Goal: Task Accomplishment & Management: Manage account settings

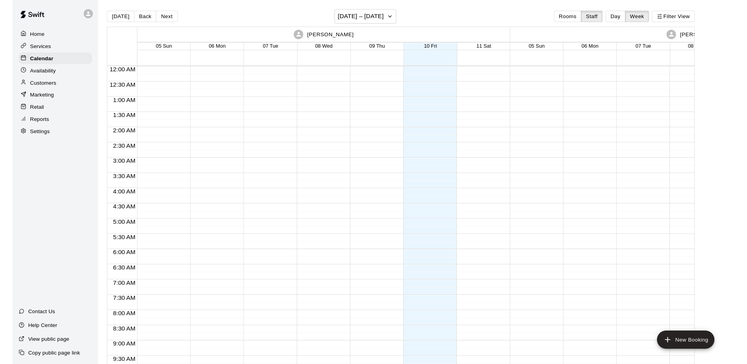
scroll to position [339, 0]
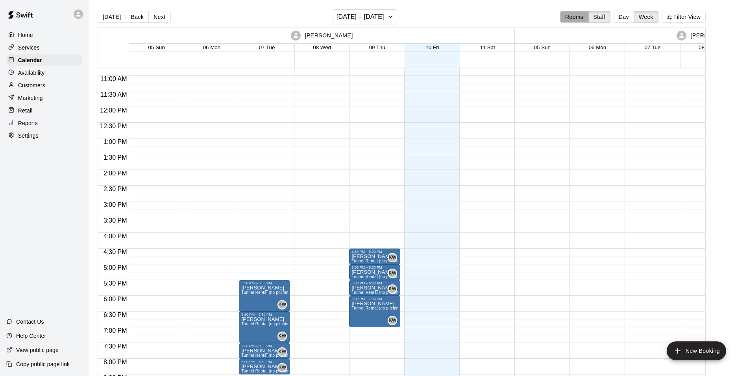
click at [576, 19] on button "Rooms" at bounding box center [574, 17] width 28 height 12
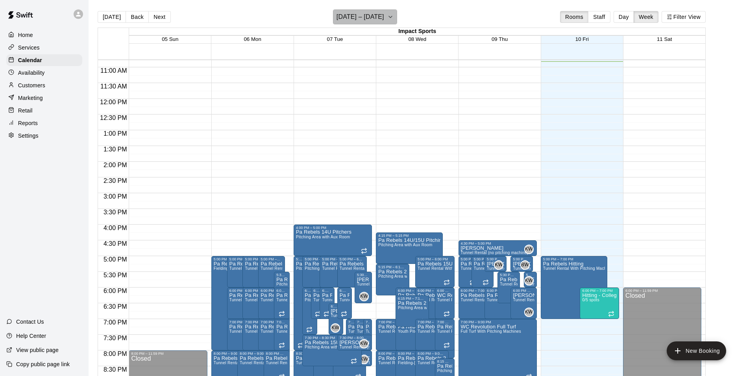
click at [389, 19] on icon "button" at bounding box center [390, 16] width 6 height 9
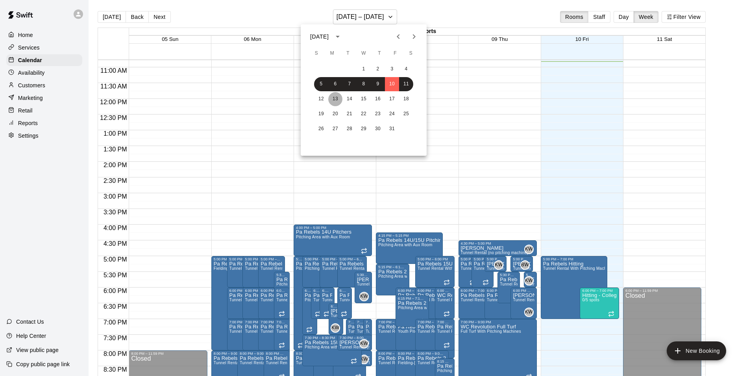
click at [335, 98] on button "13" at bounding box center [335, 99] width 14 height 14
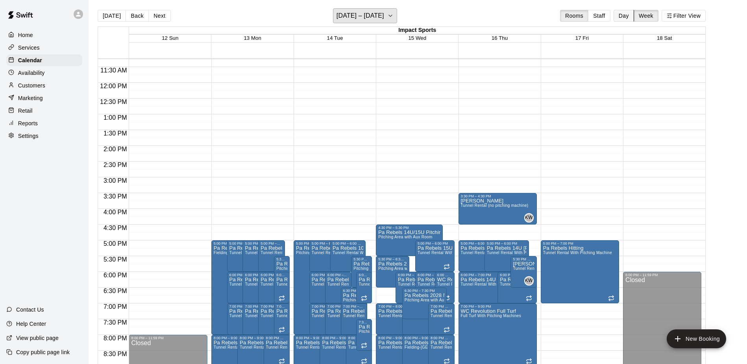
scroll to position [2, 0]
click at [620, 16] on button "Day" at bounding box center [624, 15] width 20 height 12
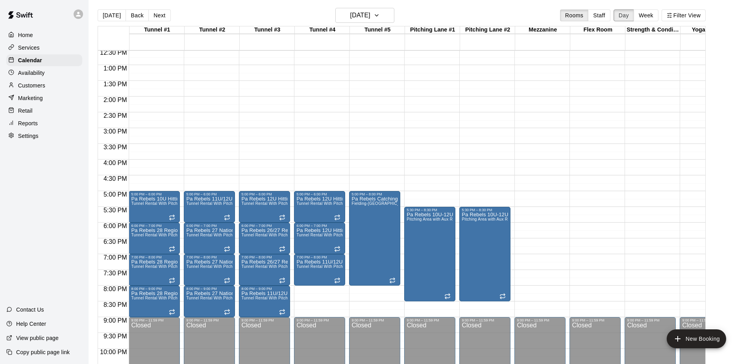
scroll to position [395, 0]
click at [160, 14] on button "Next" at bounding box center [159, 15] width 22 height 12
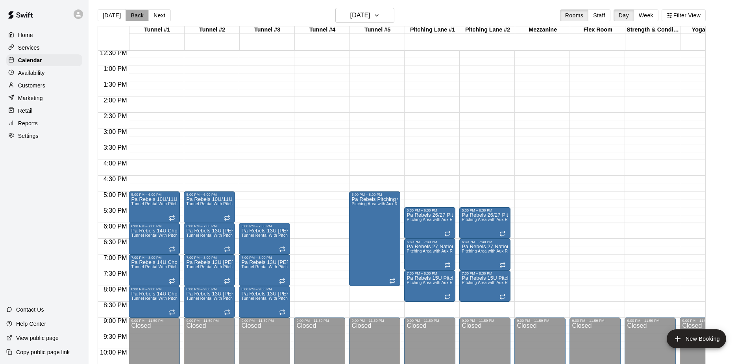
click at [135, 16] on button "Back" at bounding box center [137, 15] width 23 height 12
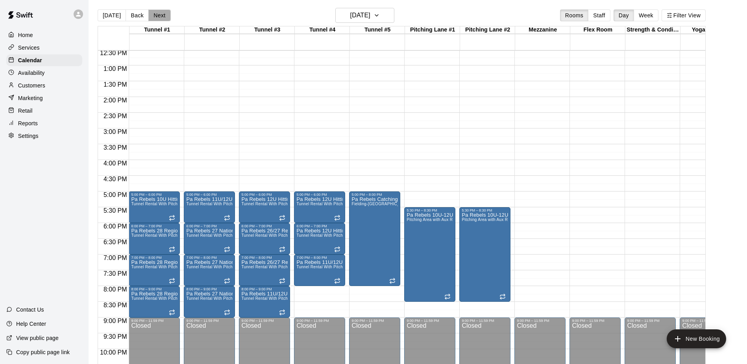
click at [154, 15] on button "Next" at bounding box center [159, 15] width 22 height 12
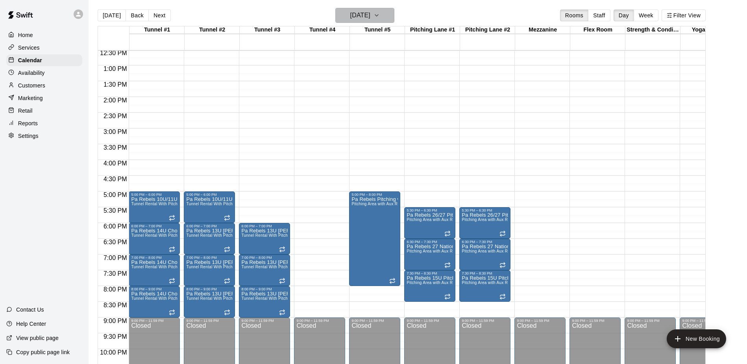
click at [378, 15] on icon "button" at bounding box center [376, 16] width 3 height 2
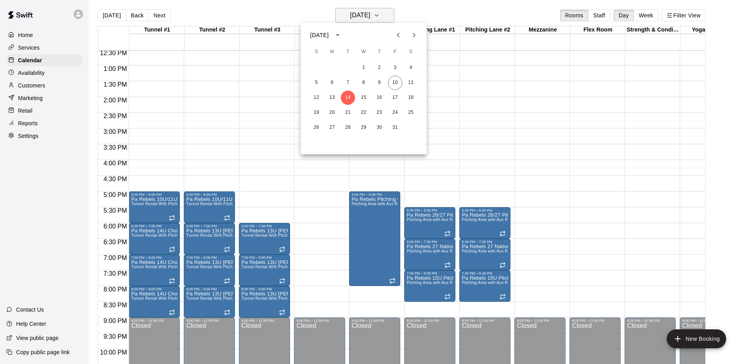
click at [388, 15] on div at bounding box center [373, 182] width 747 height 364
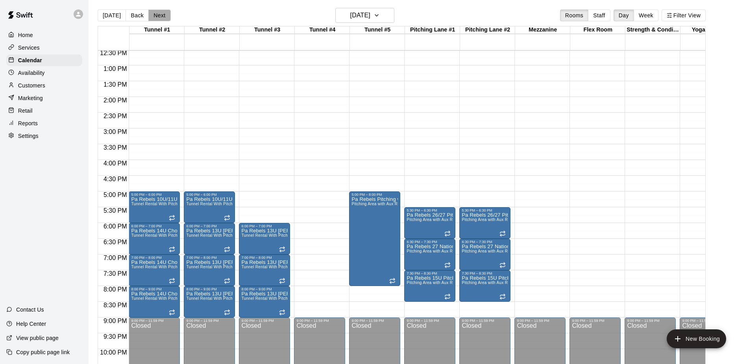
click at [161, 15] on button "Next" at bounding box center [159, 15] width 22 height 12
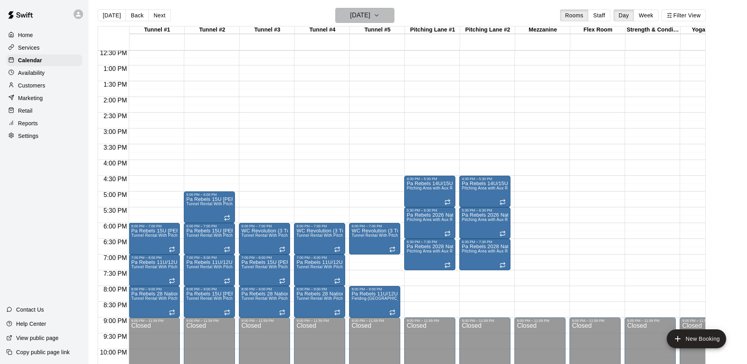
click at [378, 15] on icon "button" at bounding box center [376, 16] width 3 height 2
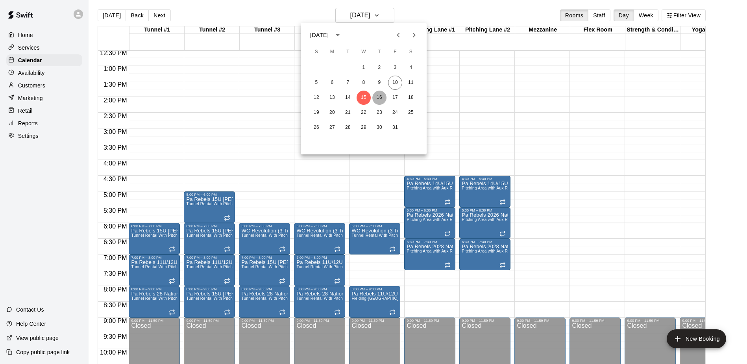
click at [379, 98] on button "16" at bounding box center [379, 98] width 14 height 14
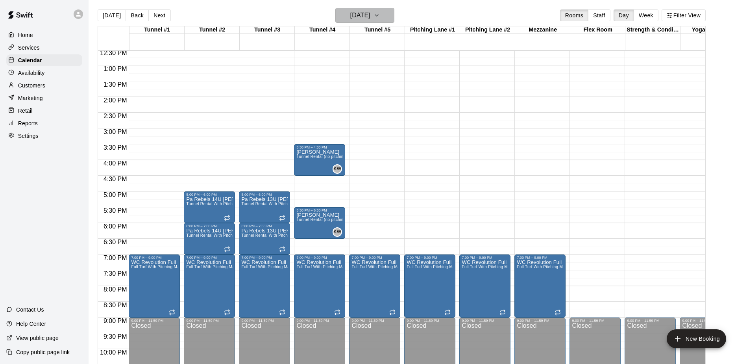
click at [378, 15] on icon "button" at bounding box center [376, 16] width 3 height 2
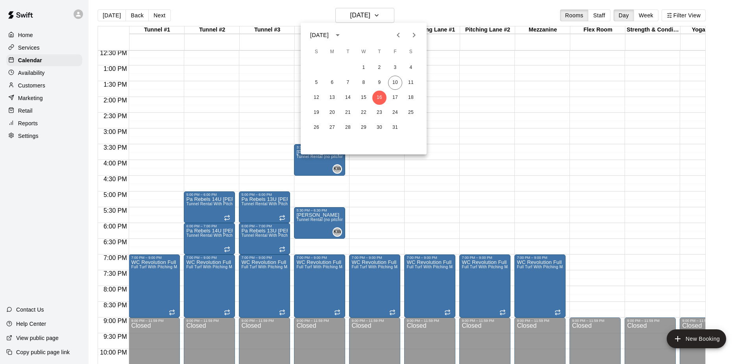
click at [647, 165] on div at bounding box center [373, 182] width 747 height 364
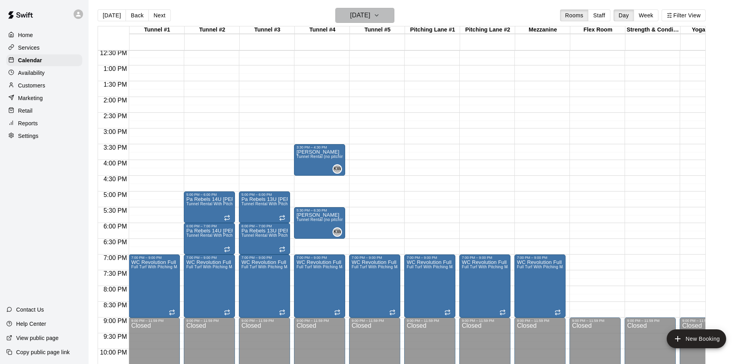
click at [378, 16] on icon "button" at bounding box center [376, 16] width 3 height 2
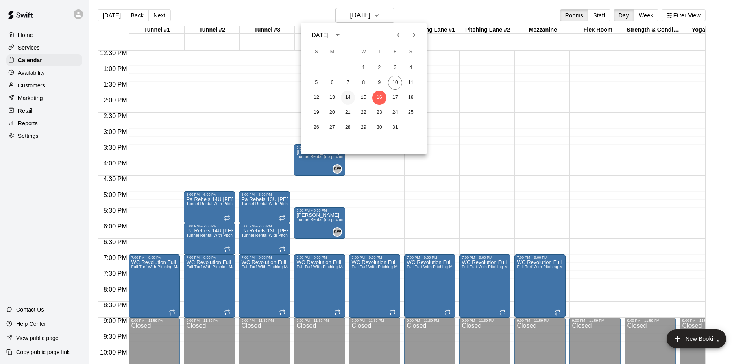
click at [348, 97] on button "14" at bounding box center [348, 98] width 14 height 14
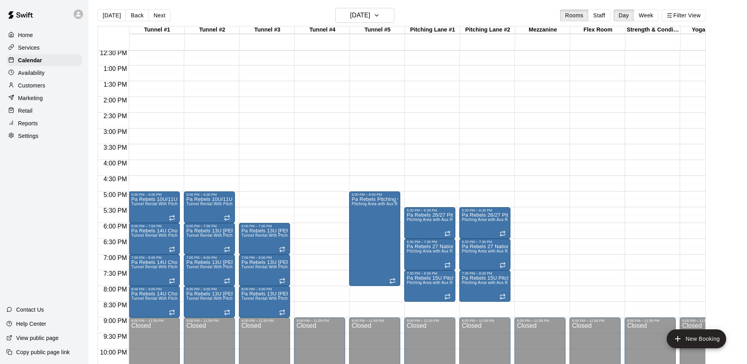
click at [322, 163] on div "12:00 AM – 10:00 AM Closed 9:00 PM – 11:59 PM Closed" at bounding box center [319, 34] width 51 height 756
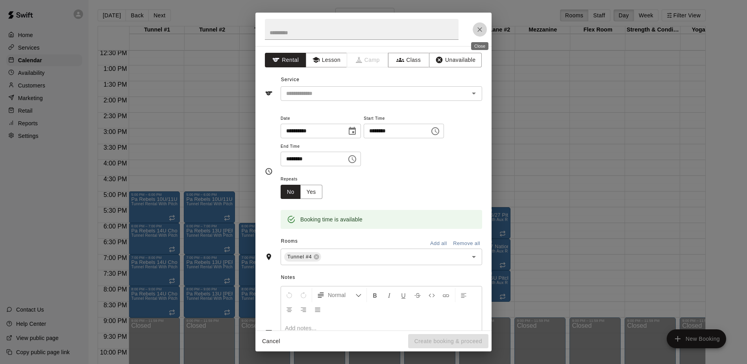
click at [479, 28] on icon "Close" at bounding box center [480, 30] width 8 height 8
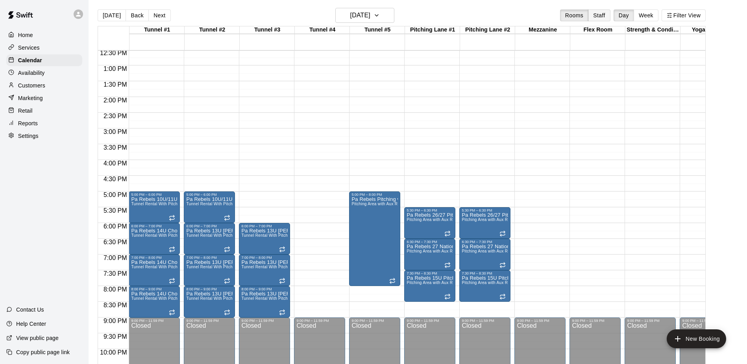
click at [602, 16] on button "Staff" at bounding box center [599, 15] width 22 height 12
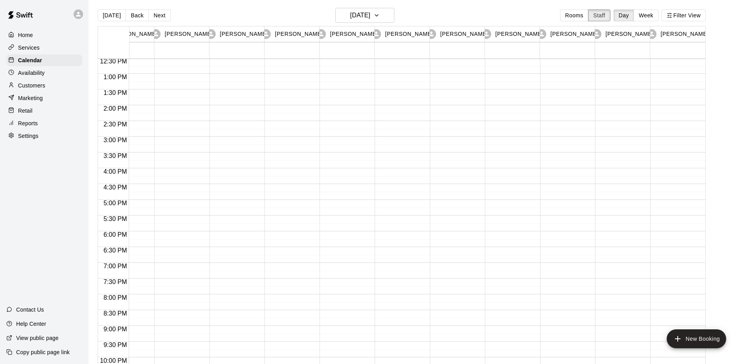
scroll to position [0, 416]
click at [435, 33] on icon at bounding box center [431, 33] width 5 height 5
click at [462, 31] on p "[PERSON_NAME]" at bounding box center [465, 34] width 48 height 8
click at [448, 172] on div at bounding box center [455, 42] width 51 height 756
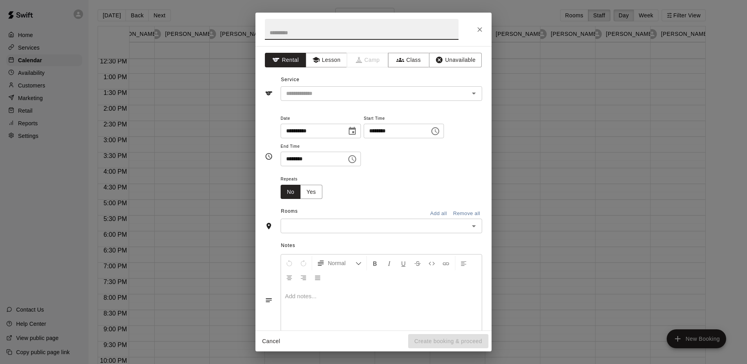
scroll to position [0, 0]
click at [479, 28] on icon "Close" at bounding box center [480, 30] width 8 height 8
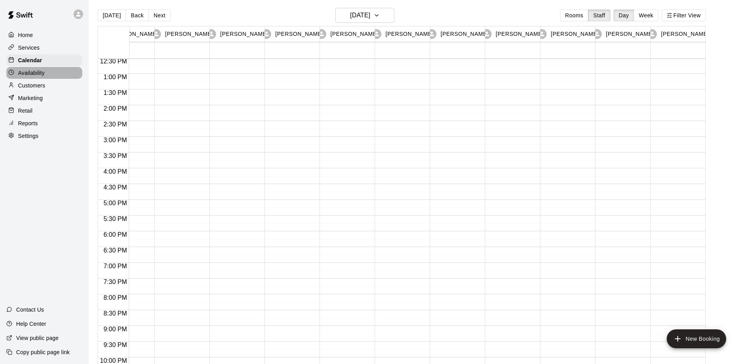
click at [24, 70] on p "Availability" at bounding box center [31, 73] width 27 height 8
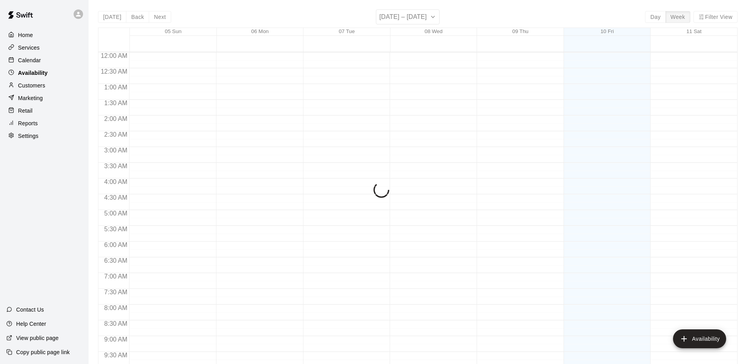
scroll to position [349, 0]
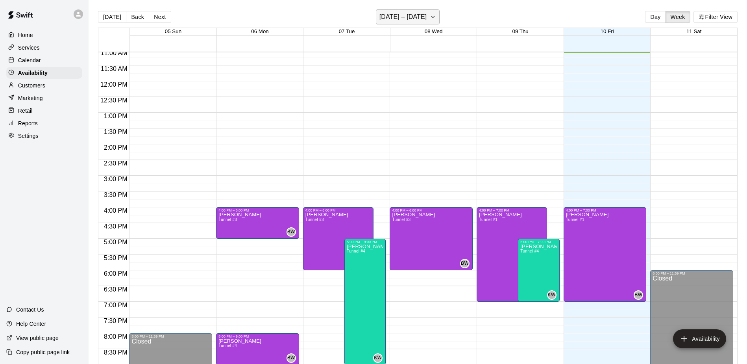
click at [430, 15] on icon "button" at bounding box center [433, 16] width 6 height 9
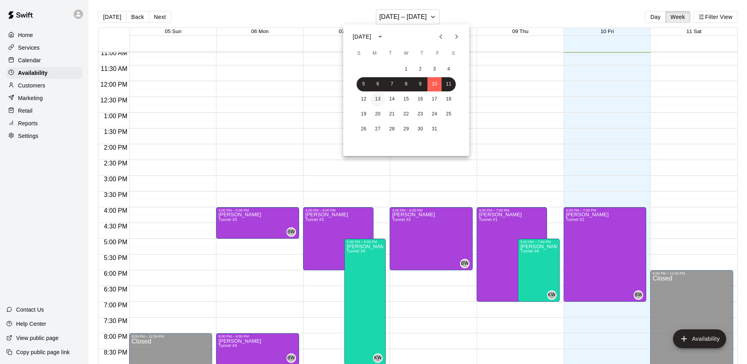
click at [378, 100] on button "13" at bounding box center [378, 99] width 14 height 14
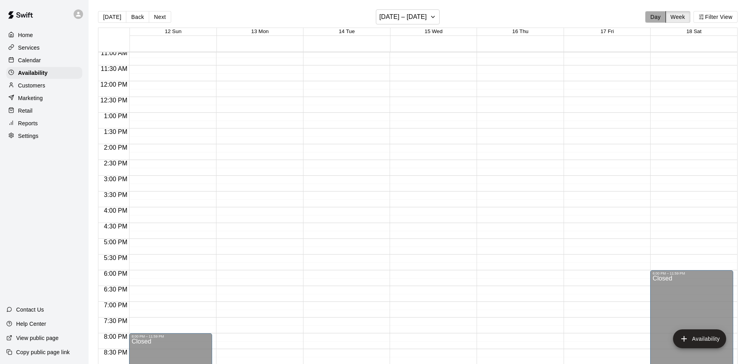
click at [654, 17] on button "Day" at bounding box center [655, 17] width 20 height 12
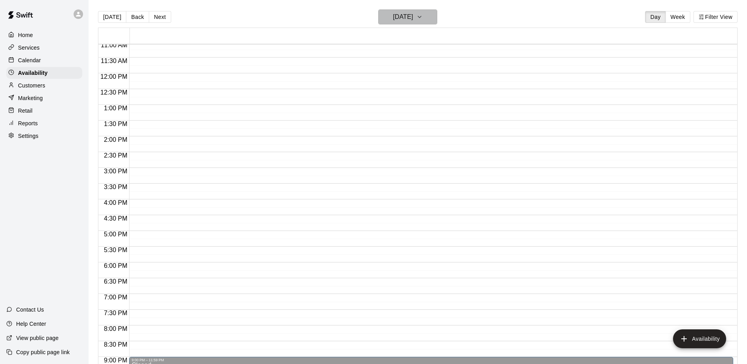
click at [421, 17] on icon "button" at bounding box center [419, 17] width 3 height 2
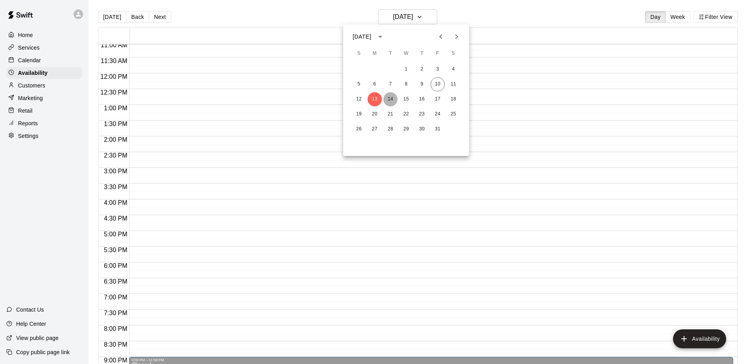
click at [391, 98] on button "14" at bounding box center [390, 99] width 14 height 14
click at [713, 16] on button "Filter View" at bounding box center [716, 17] width 44 height 12
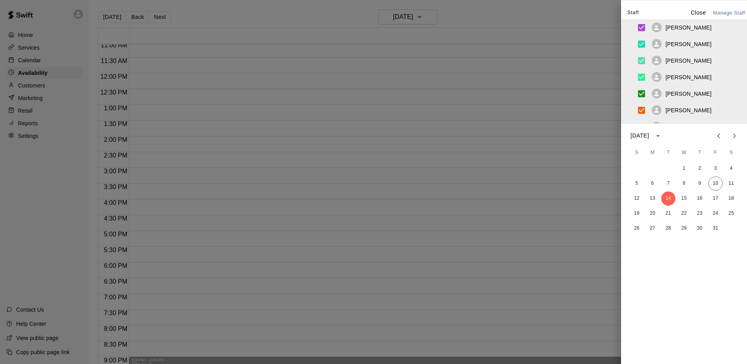
click at [703, 12] on p "Close" at bounding box center [698, 13] width 15 height 8
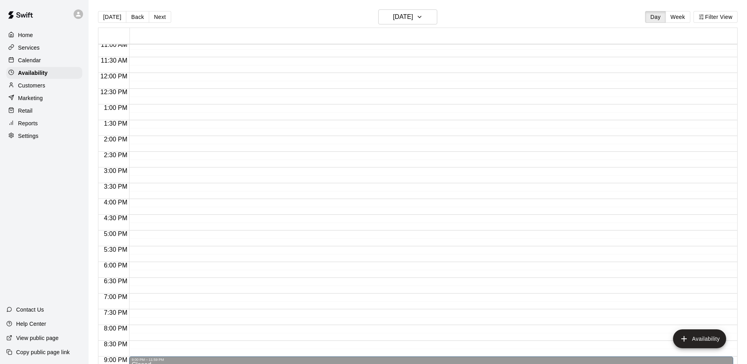
scroll to position [352, 0]
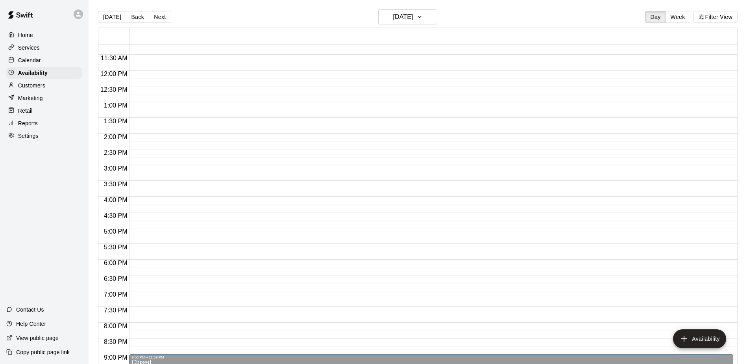
click at [139, 199] on div "12:00 AM – 10:00 AM Closed 9:00 PM – 11:59 PM Closed" at bounding box center [431, 71] width 604 height 756
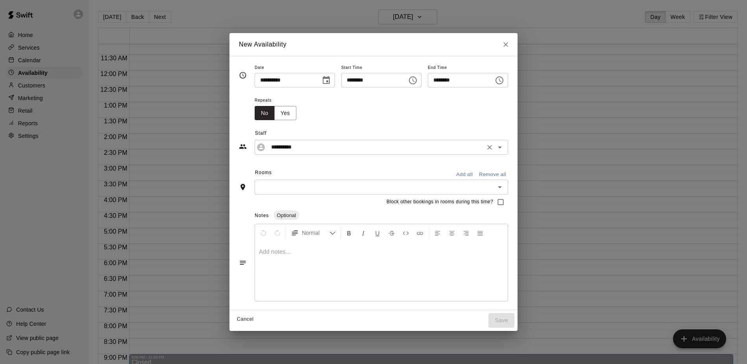
click at [505, 146] on icon "Open" at bounding box center [499, 147] width 9 height 9
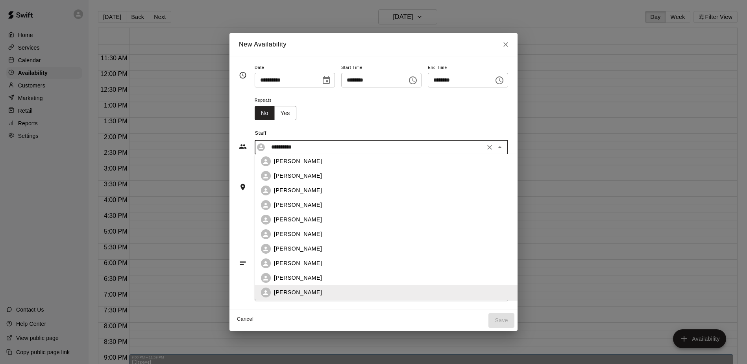
scroll to position [61, 0]
click at [285, 204] on p "[PERSON_NAME]" at bounding box center [298, 205] width 48 height 8
type input "*********"
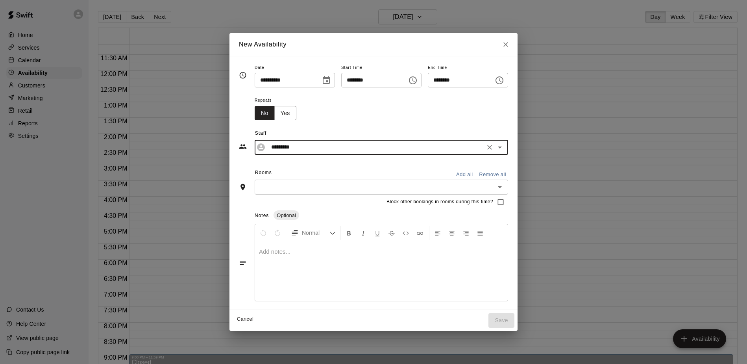
click at [504, 81] on icon "Choose time, selected time is 4:30 PM" at bounding box center [499, 80] width 9 height 9
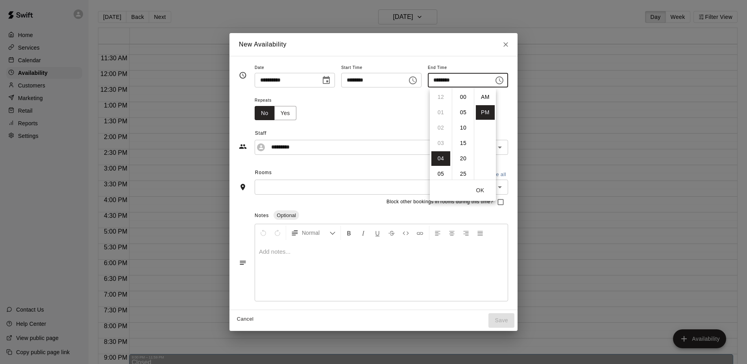
scroll to position [14, 0]
click at [441, 142] on li "07" at bounding box center [440, 143] width 19 height 15
click at [463, 96] on li "00" at bounding box center [463, 97] width 19 height 15
type input "********"
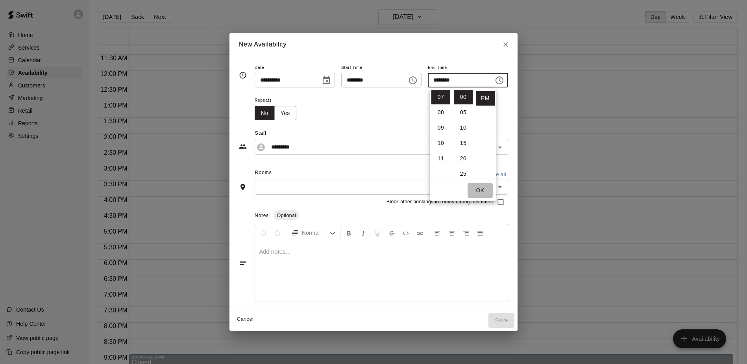
click at [482, 190] on button "OK" at bounding box center [480, 190] width 25 height 15
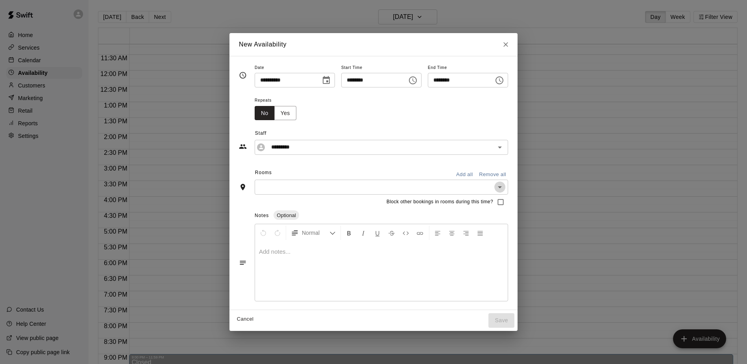
click at [502, 187] on icon "Open" at bounding box center [500, 187] width 4 height 2
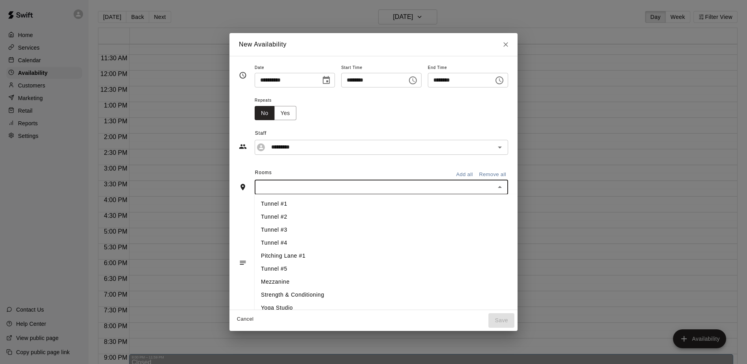
click at [275, 203] on li "Tunnel #1" at bounding box center [387, 203] width 265 height 13
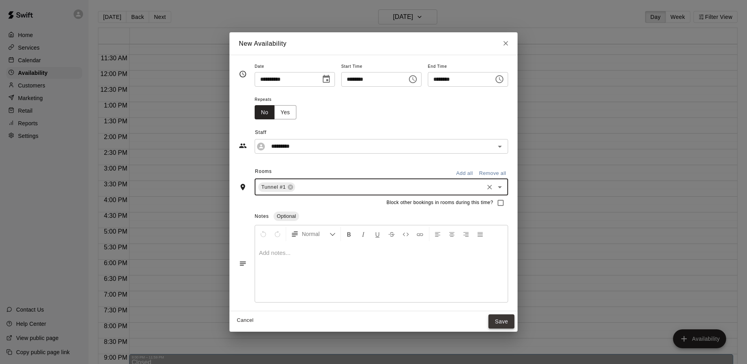
click at [503, 319] on button "Save" at bounding box center [502, 321] width 26 height 15
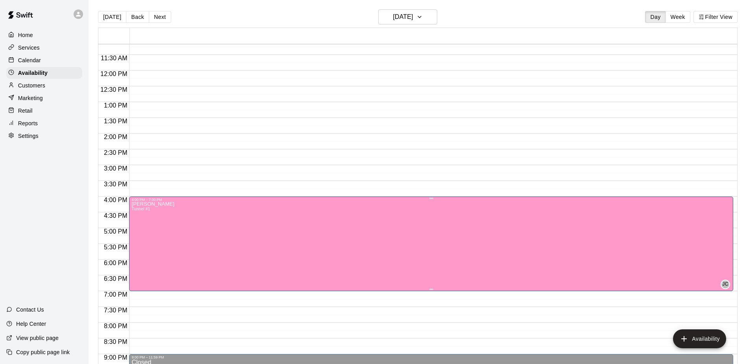
click at [138, 210] on icon "edit" at bounding box center [139, 209] width 9 height 9
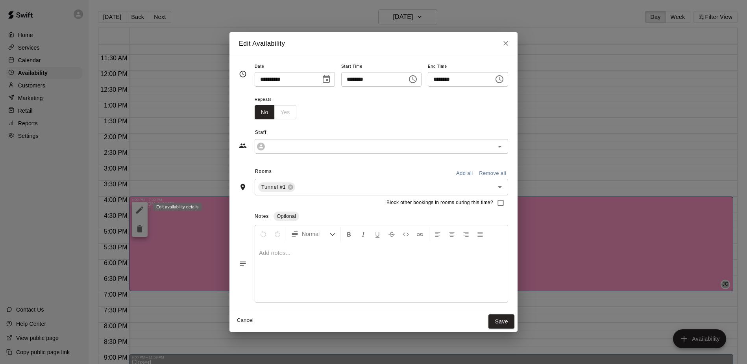
type input "*********"
click at [507, 318] on button "Save" at bounding box center [502, 321] width 26 height 15
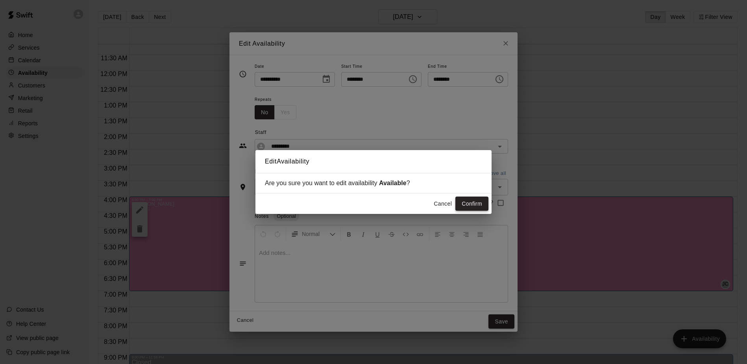
click at [472, 204] on button "Confirm" at bounding box center [471, 203] width 33 height 15
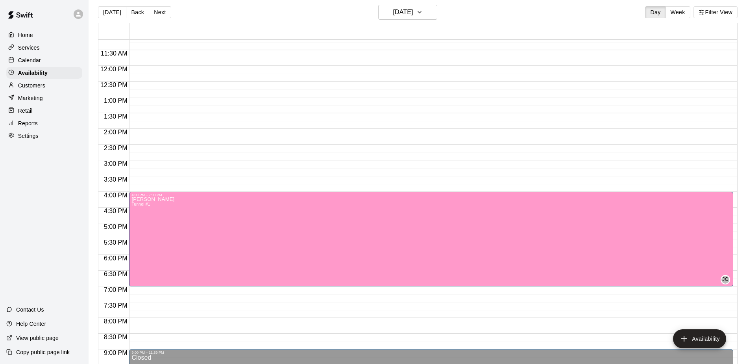
click at [28, 45] on p "Services" at bounding box center [29, 48] width 22 height 8
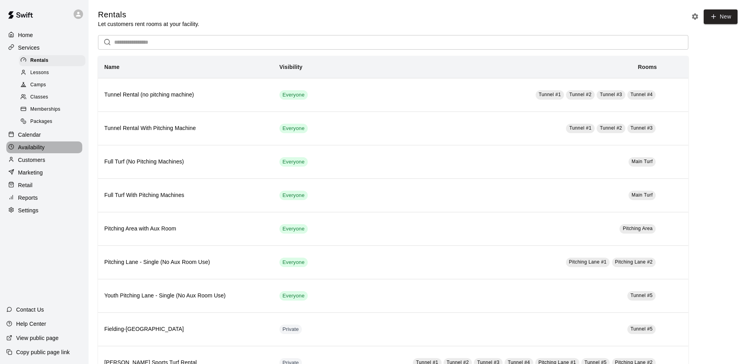
click at [32, 146] on p "Availability" at bounding box center [31, 147] width 27 height 8
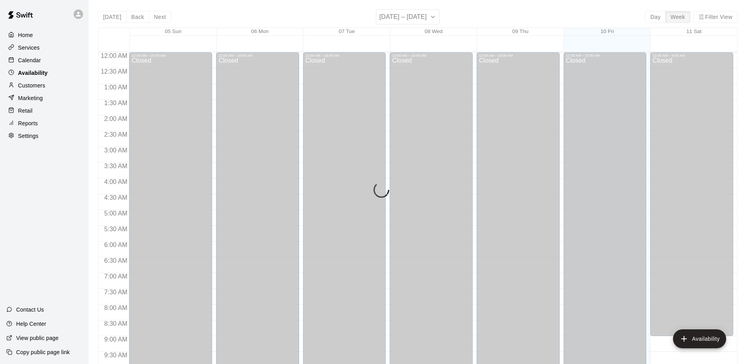
scroll to position [350, 0]
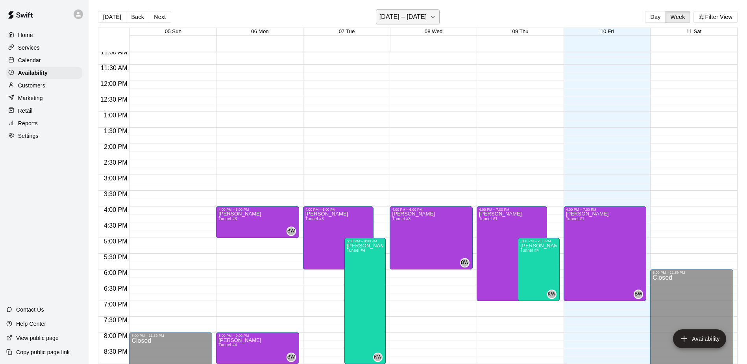
click at [430, 19] on icon "button" at bounding box center [433, 16] width 6 height 9
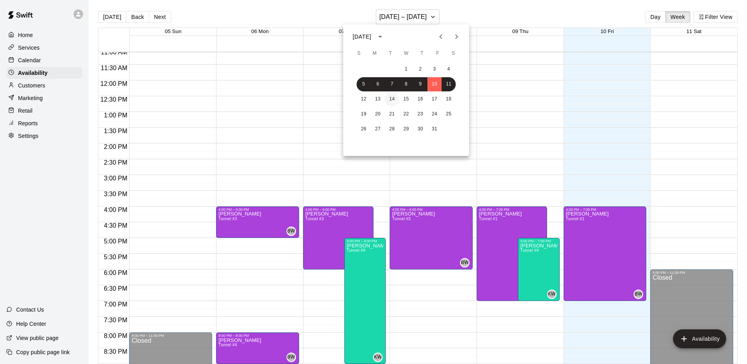
click at [391, 99] on button "14" at bounding box center [392, 99] width 14 height 14
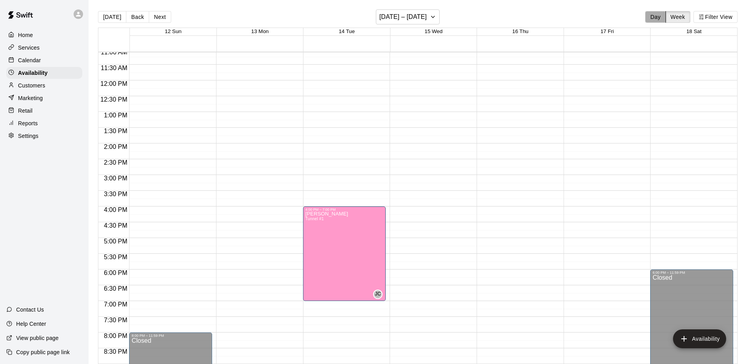
click at [657, 17] on button "Day" at bounding box center [655, 17] width 20 height 12
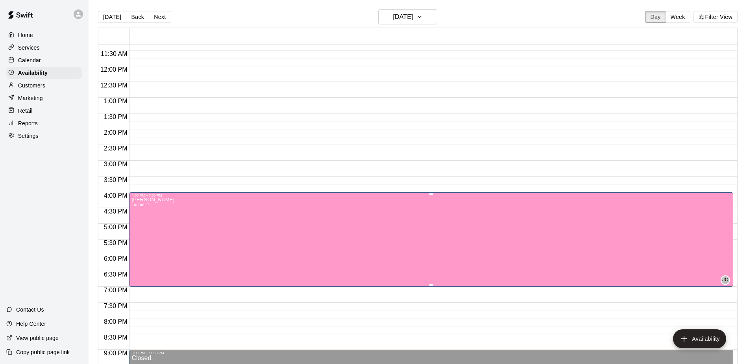
scroll to position [353, 0]
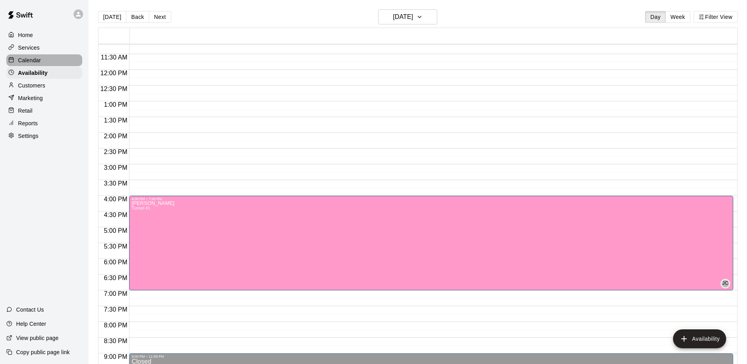
click at [27, 61] on p "Calendar" at bounding box center [29, 60] width 23 height 8
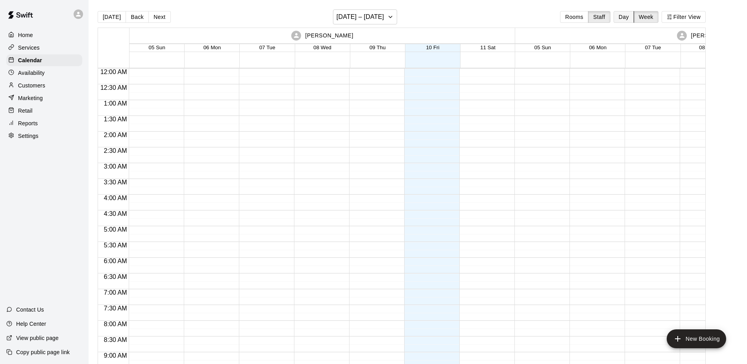
click at [626, 17] on button "Day" at bounding box center [624, 17] width 20 height 12
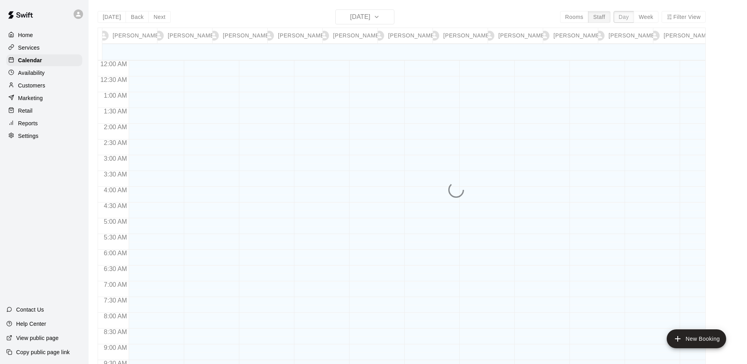
click at [626, 17] on div "Today Back Next Friday Oct 10 Rooms Staff Day Week Filter View Kevin Wood 10 Fr…" at bounding box center [402, 191] width 608 height 364
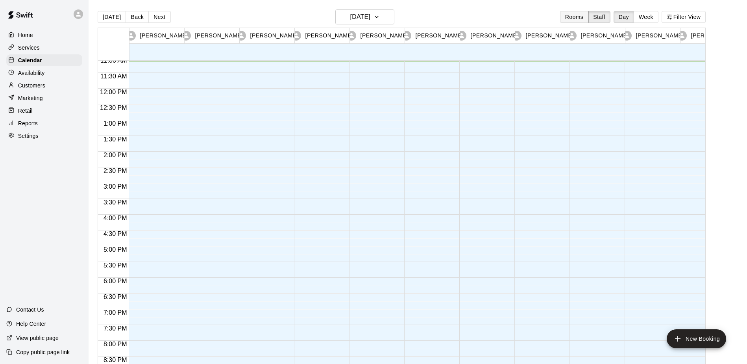
click at [573, 16] on button "Rooms" at bounding box center [574, 17] width 28 height 12
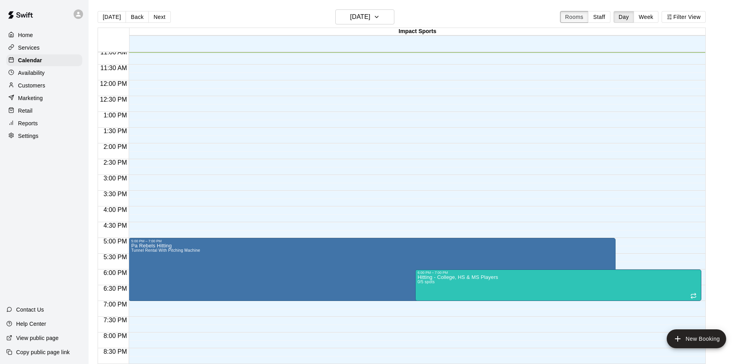
click at [569, 15] on button "Rooms" at bounding box center [574, 17] width 28 height 12
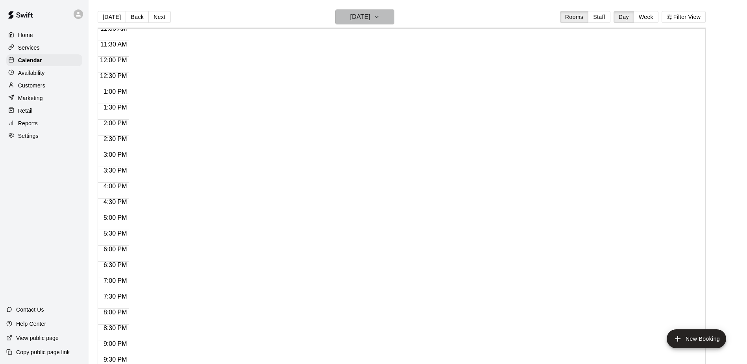
click at [380, 15] on icon "button" at bounding box center [377, 16] width 6 height 9
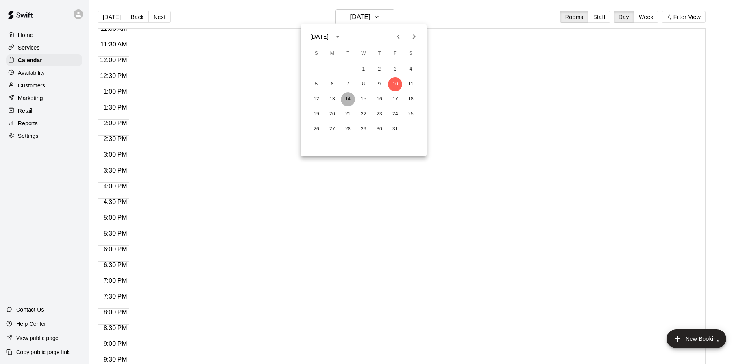
click at [350, 99] on button "14" at bounding box center [348, 99] width 14 height 14
click at [570, 15] on button "Rooms" at bounding box center [574, 17] width 28 height 12
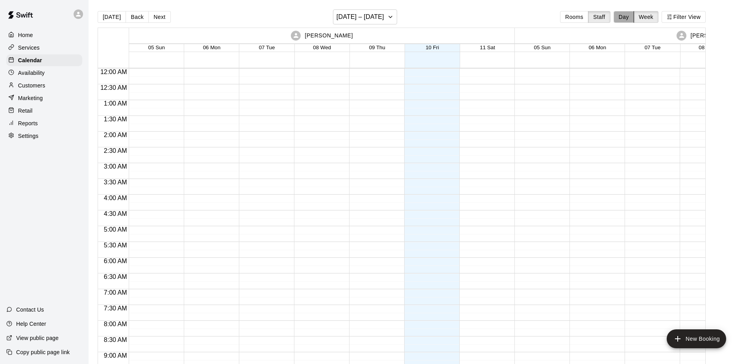
click at [624, 15] on button "Day" at bounding box center [624, 17] width 20 height 12
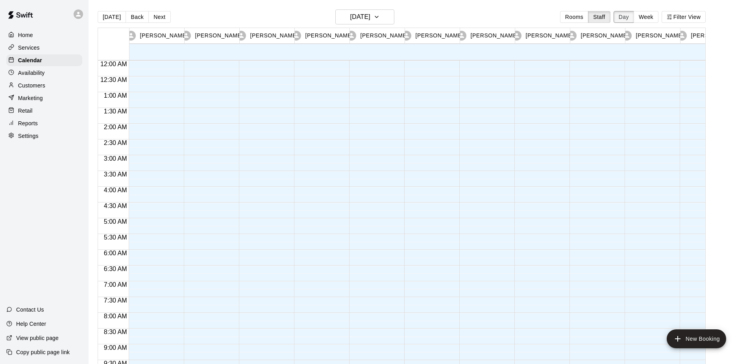
scroll to position [350, 0]
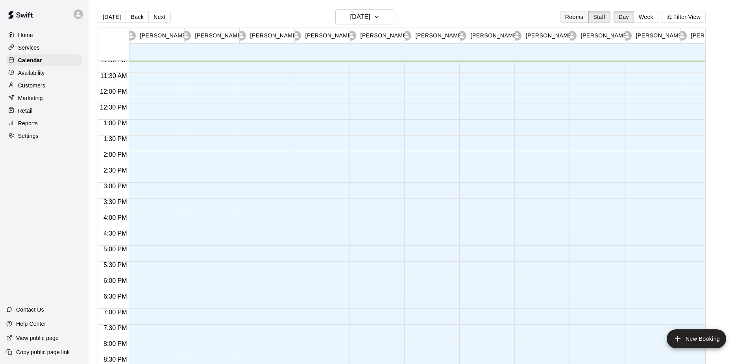
click at [573, 16] on button "Rooms" at bounding box center [574, 17] width 28 height 12
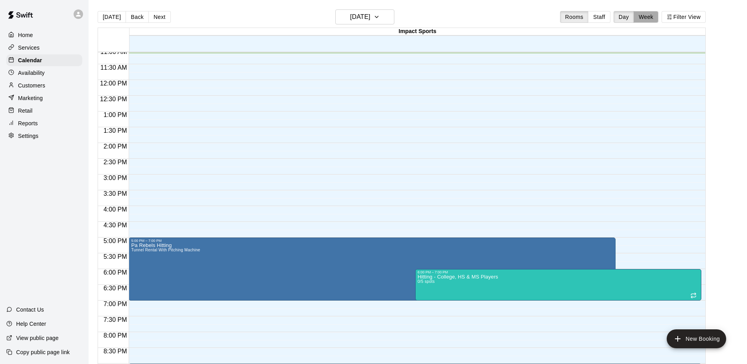
click at [645, 16] on button "Week" at bounding box center [646, 17] width 25 height 12
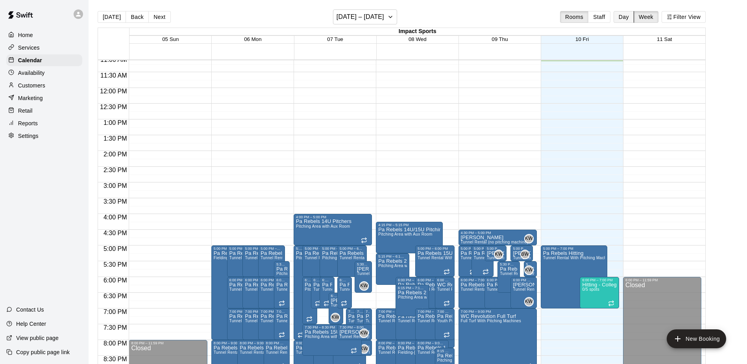
click at [622, 15] on button "Day" at bounding box center [624, 17] width 20 height 12
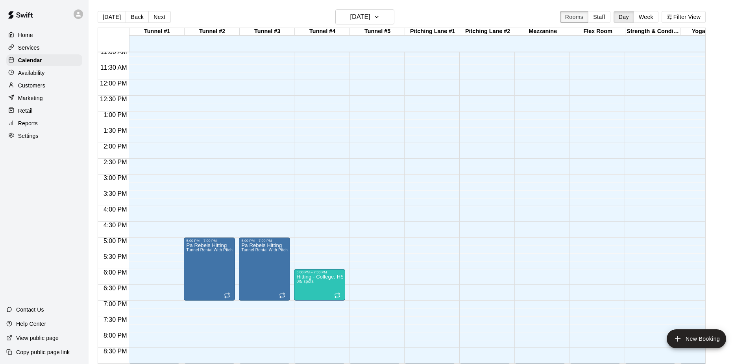
click at [570, 16] on button "Rooms" at bounding box center [574, 17] width 28 height 12
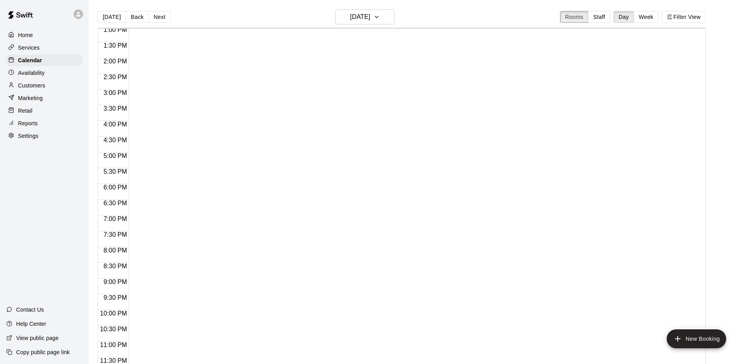
scroll to position [412, 0]
click at [380, 18] on icon "button" at bounding box center [377, 16] width 6 height 9
click at [347, 98] on button "14" at bounding box center [348, 99] width 14 height 14
click at [684, 17] on button "Filter View" at bounding box center [684, 17] width 44 height 12
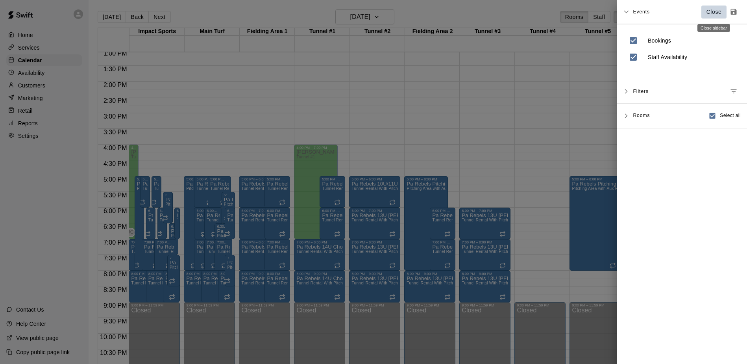
click at [716, 11] on p "Close" at bounding box center [714, 12] width 15 height 8
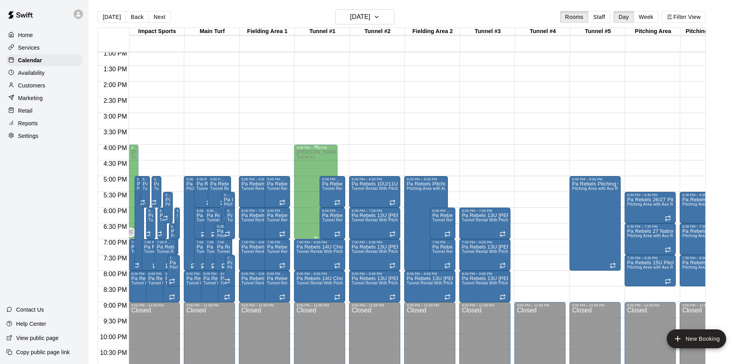
click at [302, 174] on div "[PERSON_NAME] Tunnel #1" at bounding box center [315, 332] width 39 height 364
click at [307, 165] on div "[PERSON_NAME] Tunnel #1" at bounding box center [315, 332] width 39 height 364
click at [691, 17] on button "Filter View" at bounding box center [684, 17] width 44 height 12
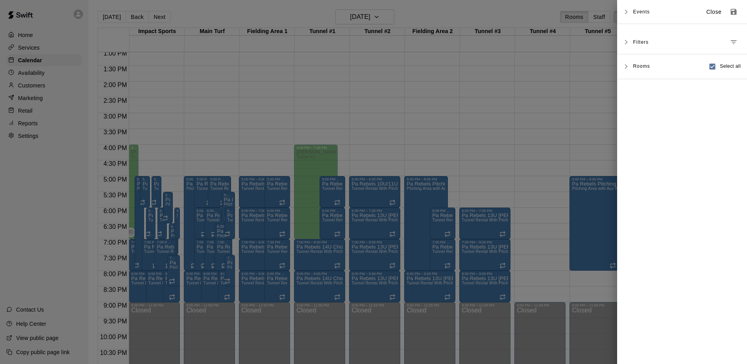
click at [729, 67] on span "Select all" at bounding box center [730, 67] width 21 height 8
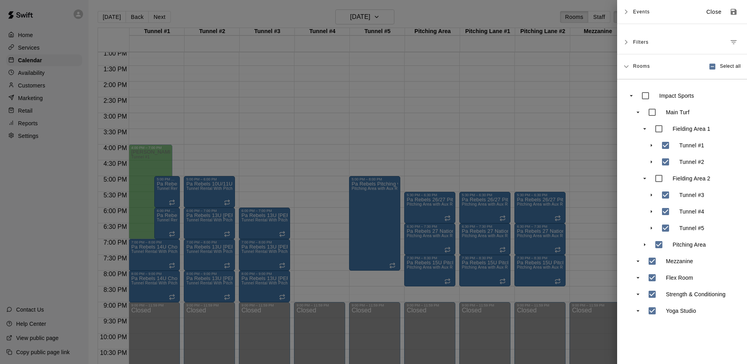
click at [526, 96] on div at bounding box center [373, 182] width 747 height 364
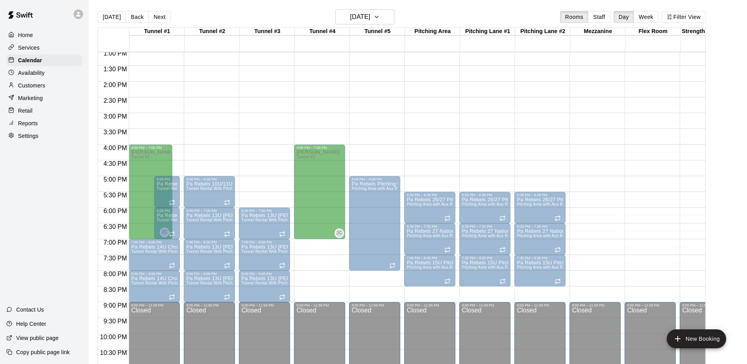
drag, startPoint x: 161, startPoint y: 153, endPoint x: 309, endPoint y: 159, distance: 148.2
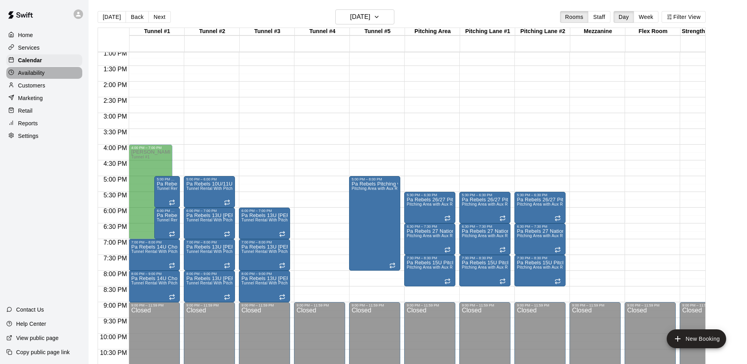
click at [32, 72] on p "Availability" at bounding box center [31, 73] width 27 height 8
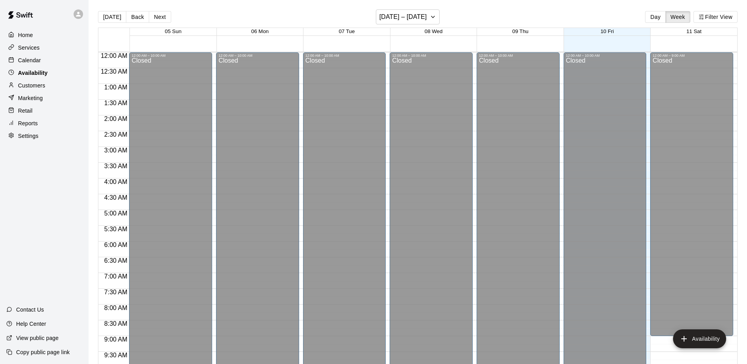
scroll to position [352, 0]
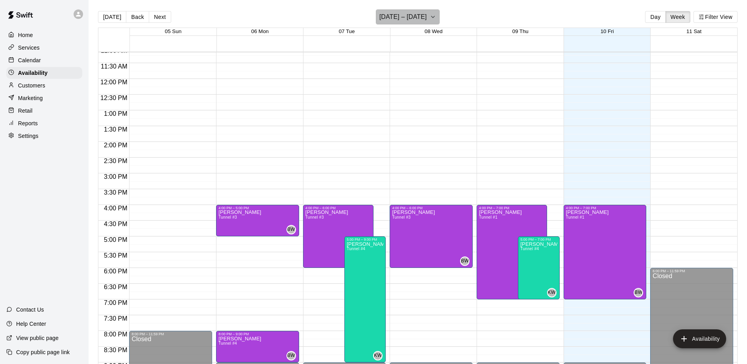
click at [430, 16] on icon "button" at bounding box center [433, 16] width 6 height 9
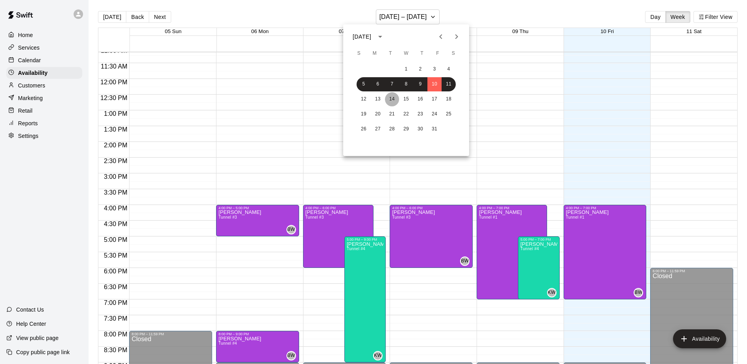
click at [392, 99] on button "14" at bounding box center [392, 99] width 14 height 14
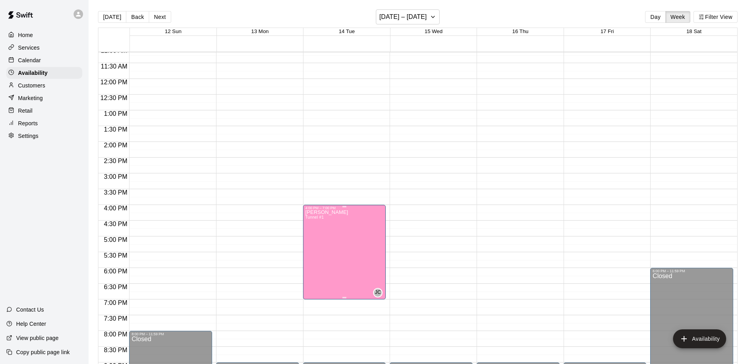
click at [313, 217] on icon "edit" at bounding box center [313, 218] width 7 height 7
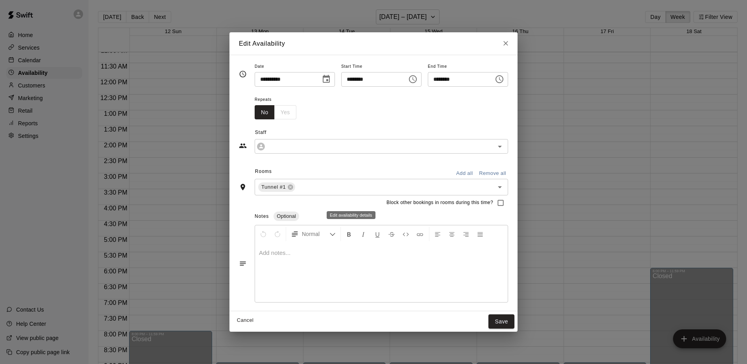
type input "*********"
click at [502, 186] on icon "Open" at bounding box center [500, 187] width 4 height 2
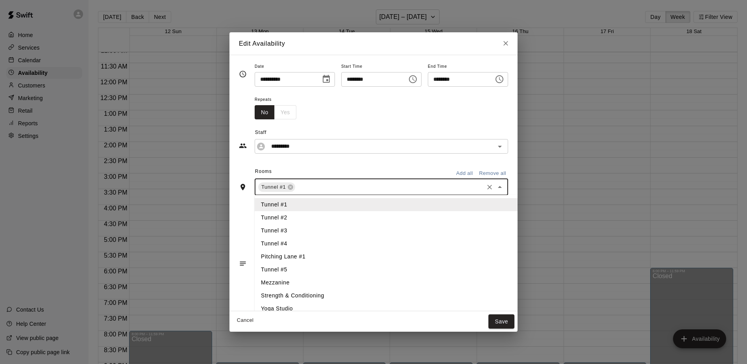
click at [288, 241] on li "Tunnel #4" at bounding box center [387, 243] width 265 height 13
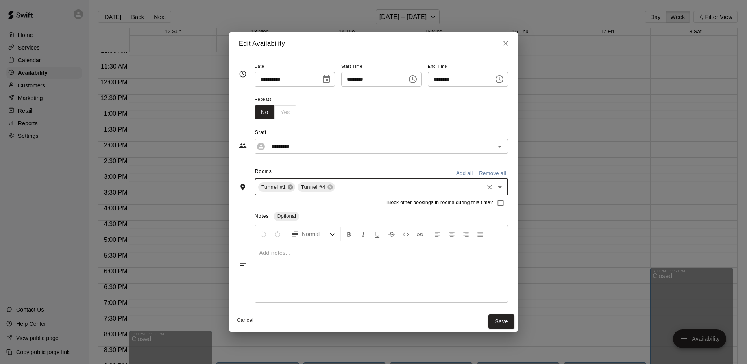
click at [288, 187] on icon at bounding box center [290, 186] width 5 height 5
click at [506, 318] on button "Save" at bounding box center [502, 321] width 26 height 15
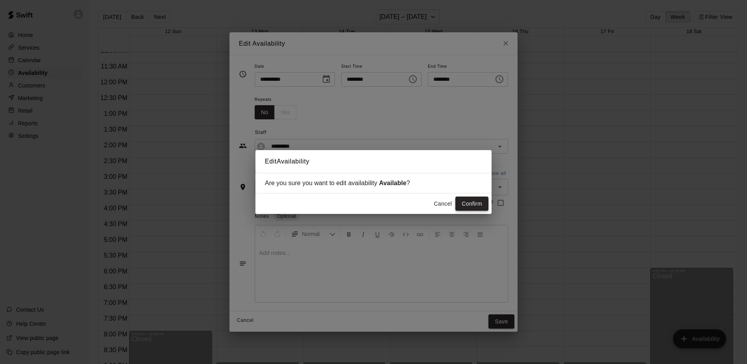
click at [470, 203] on button "Confirm" at bounding box center [471, 203] width 33 height 15
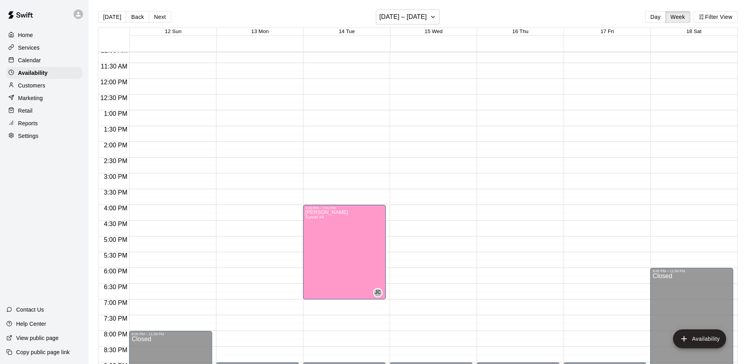
click at [24, 109] on p "Retail" at bounding box center [25, 111] width 15 height 8
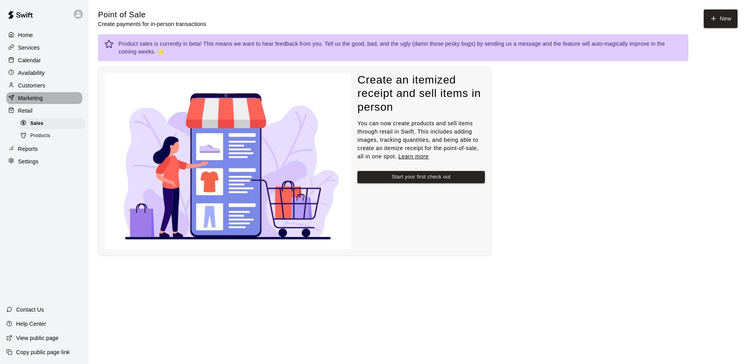
click at [30, 97] on p "Marketing" at bounding box center [30, 98] width 25 height 8
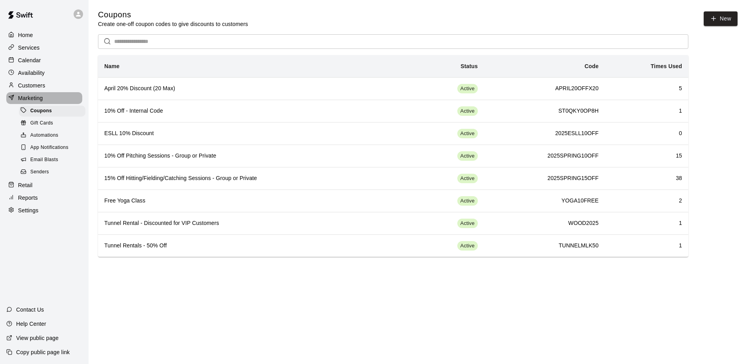
click at [23, 97] on p "Marketing" at bounding box center [30, 98] width 25 height 8
click at [27, 47] on p "Services" at bounding box center [29, 48] width 22 height 8
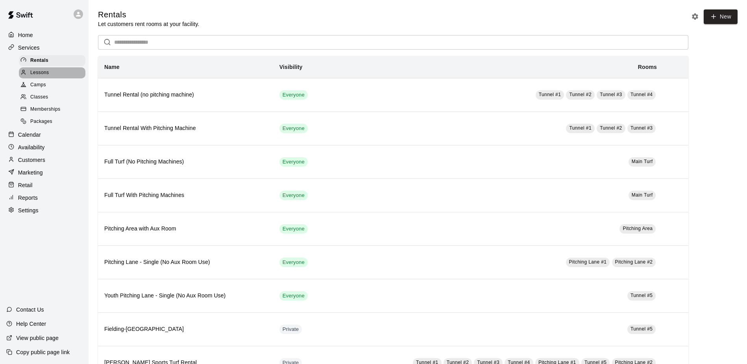
click at [38, 72] on span "Lessons" at bounding box center [39, 73] width 19 height 8
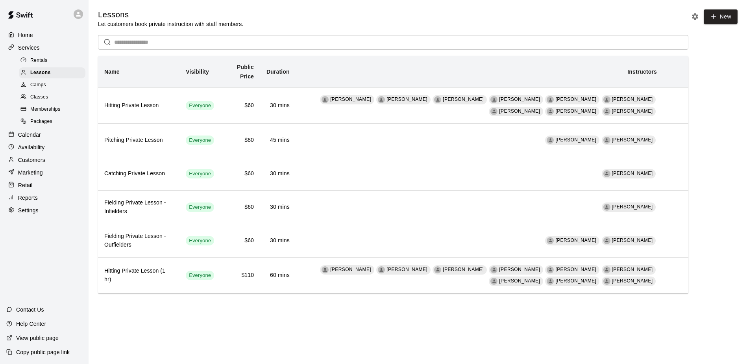
click at [261, 39] on input "text" at bounding box center [401, 42] width 574 height 15
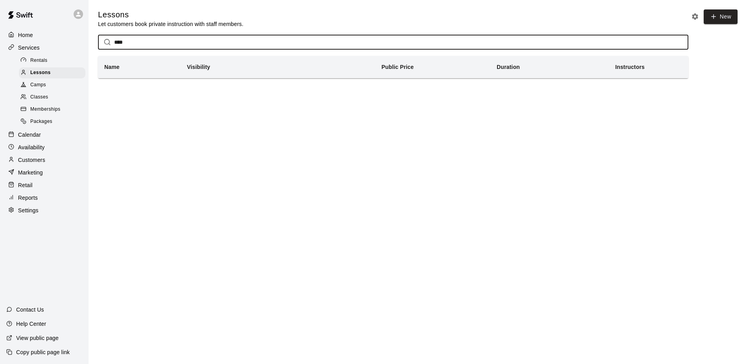
drag, startPoint x: 129, startPoint y: 41, endPoint x: 107, endPoint y: 41, distance: 21.3
click at [107, 41] on div "**** ​" at bounding box center [393, 42] width 590 height 15
type input "*"
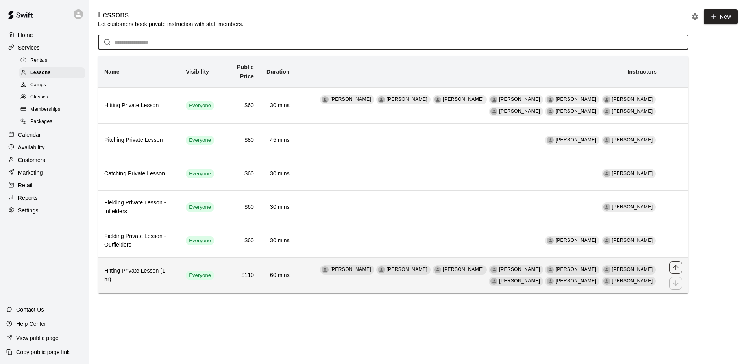
click at [677, 267] on icon "move item up" at bounding box center [676, 267] width 8 height 8
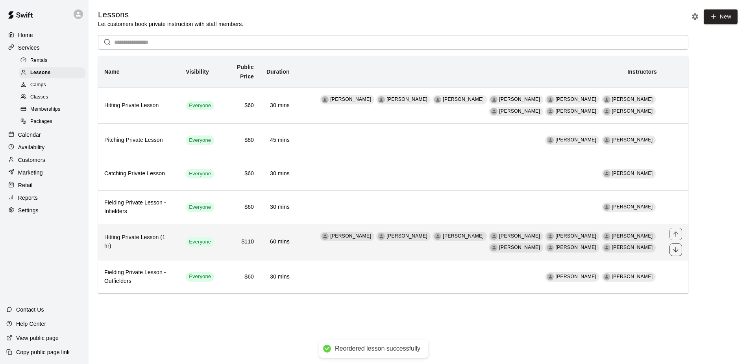
click at [676, 252] on icon "move item down" at bounding box center [675, 249] width 5 height 5
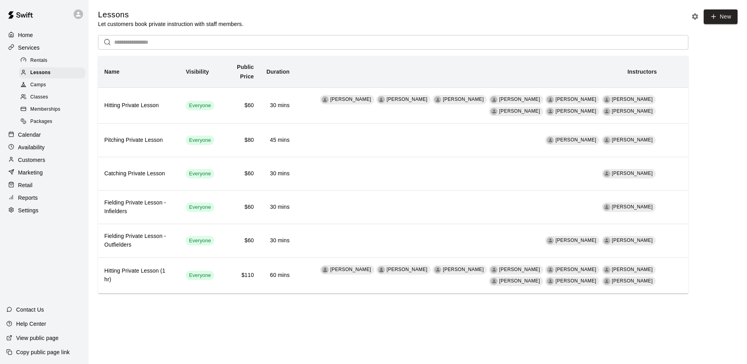
click at [26, 47] on p "Services" at bounding box center [29, 48] width 22 height 8
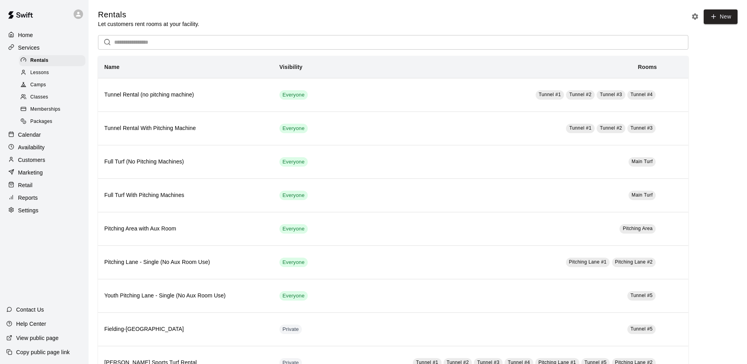
click at [28, 133] on p "Calendar" at bounding box center [29, 135] width 23 height 8
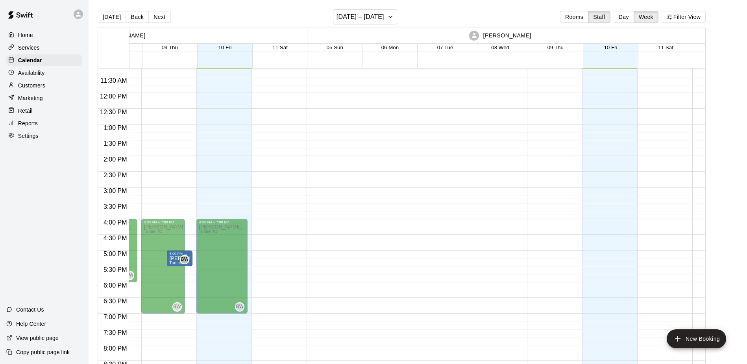
scroll to position [0, 610]
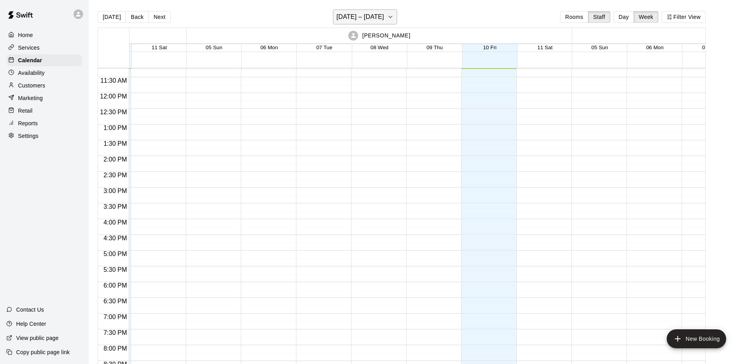
click at [389, 17] on icon "button" at bounding box center [390, 17] width 3 height 2
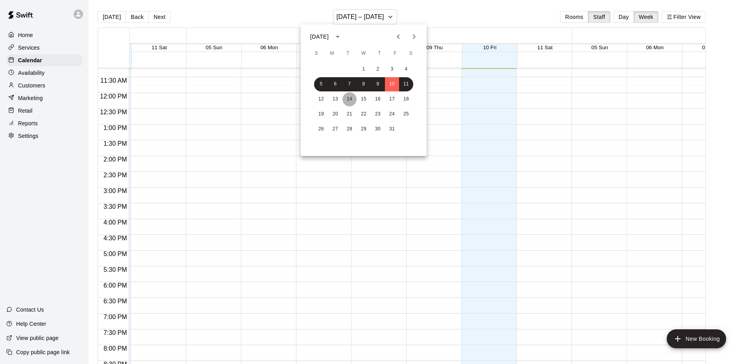
click at [350, 99] on button "14" at bounding box center [349, 99] width 14 height 14
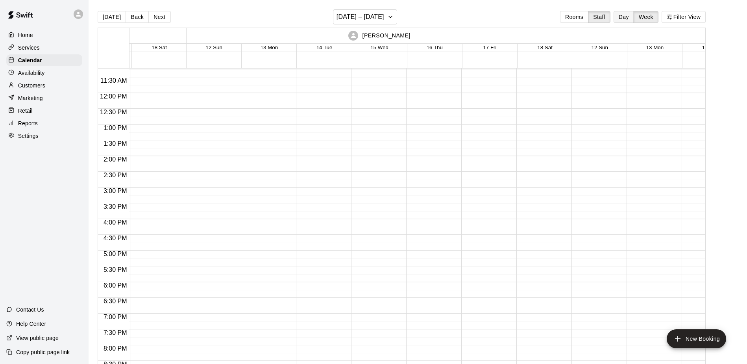
click at [624, 17] on button "Day" at bounding box center [624, 17] width 20 height 12
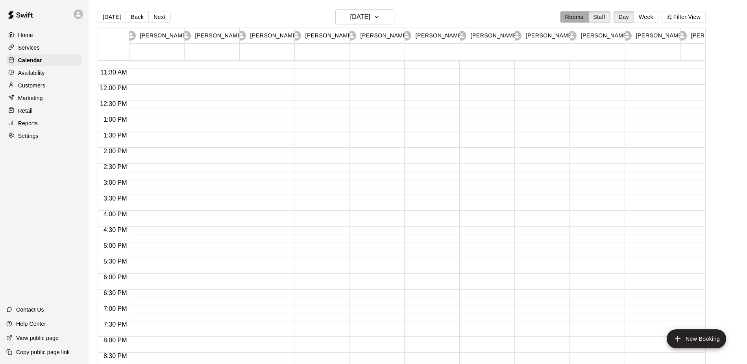
click at [568, 16] on button "Rooms" at bounding box center [574, 17] width 28 height 12
